Goal: Task Accomplishment & Management: Manage account settings

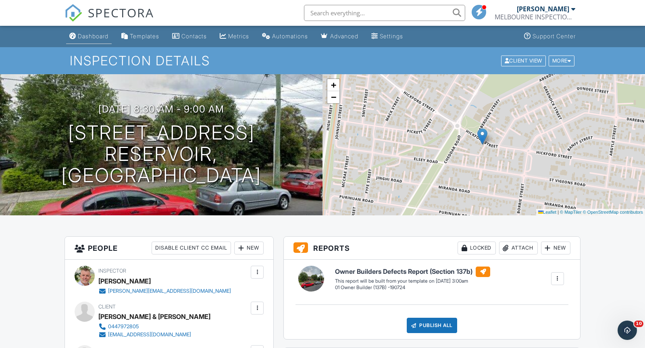
click at [93, 37] on div "Dashboard" at bounding box center [93, 36] width 31 height 7
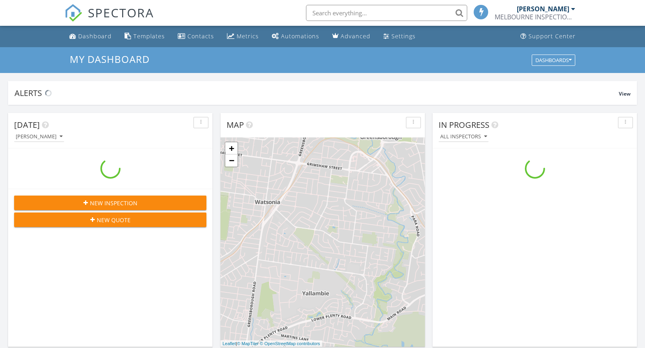
scroll to position [734, 645]
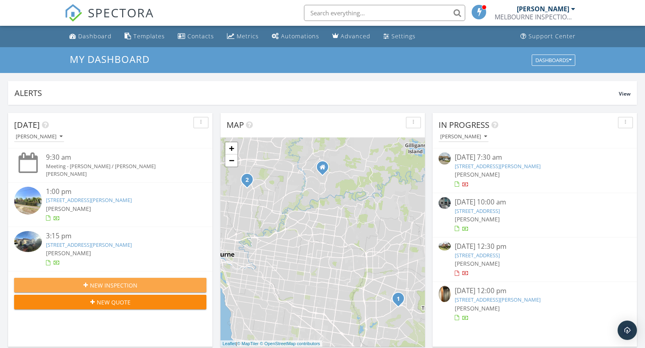
click at [101, 284] on span "New Inspection" at bounding box center [114, 285] width 48 height 8
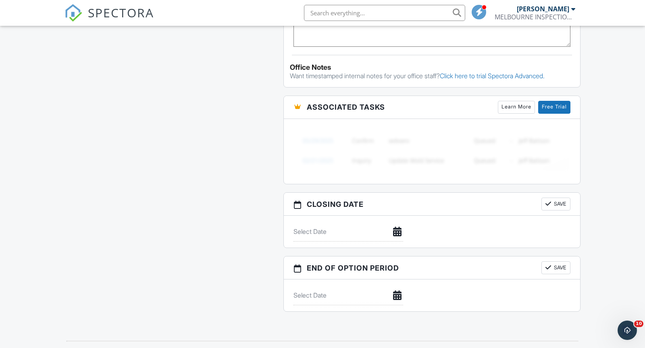
scroll to position [720, 0]
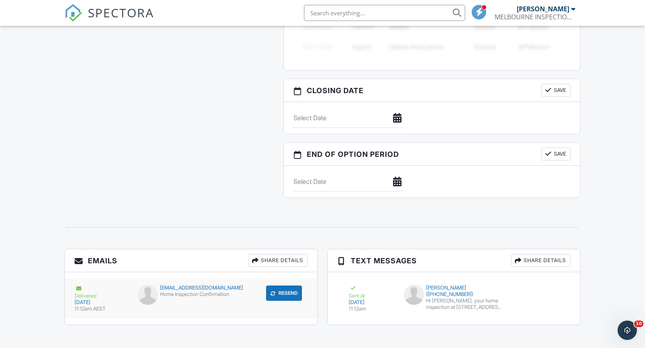
click at [285, 286] on button "Resend" at bounding box center [284, 292] width 36 height 15
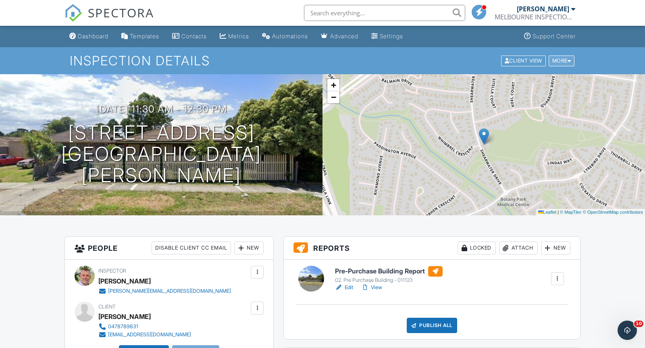
click at [568, 61] on div at bounding box center [569, 60] width 4 height 5
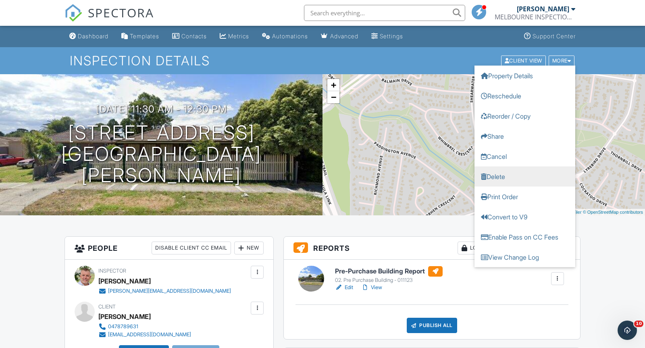
click at [490, 176] on link "Delete" at bounding box center [524, 176] width 101 height 20
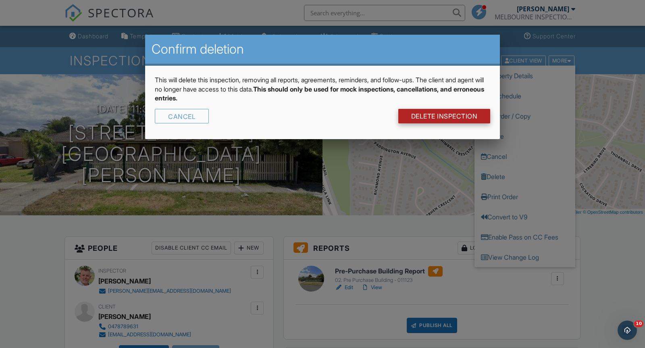
click at [457, 115] on link "DELETE Inspection" at bounding box center [444, 116] width 92 height 15
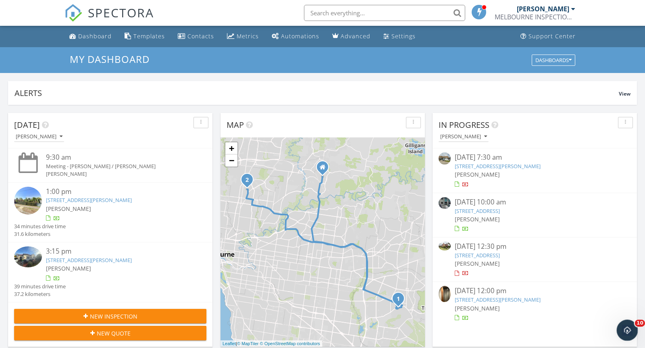
click at [623, 328] on icon "Open Intercom Messenger" at bounding box center [625, 328] width 13 height 13
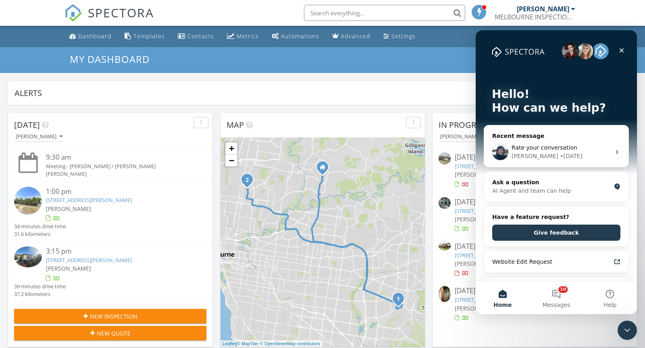
click at [477, 341] on div "In Progress [PERSON_NAME] [DATE] 7:30 am [STREET_ADDRESS][PERSON_NAME] [PERSON_…" at bounding box center [534, 230] width 204 height 234
click at [624, 52] on icon "Close" at bounding box center [621, 50] width 6 height 6
